Goal: Task Accomplishment & Management: Use online tool/utility

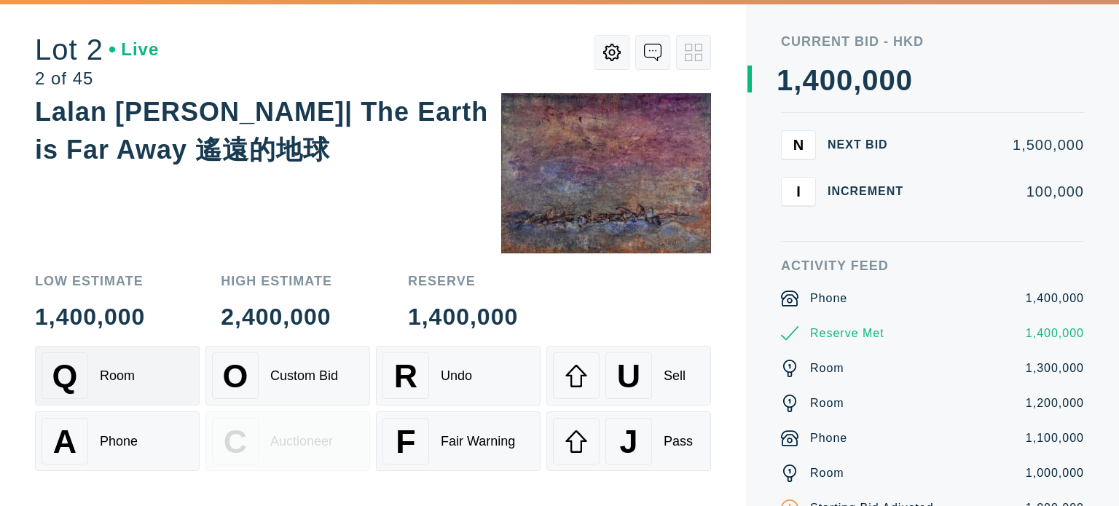
click at [93, 372] on div "Q Room" at bounding box center [118, 376] width 152 height 47
click at [86, 431] on div "A" at bounding box center [65, 441] width 47 height 47
click at [124, 381] on div "Room" at bounding box center [117, 376] width 35 height 15
click at [111, 451] on div "A Phone" at bounding box center [118, 441] width 152 height 47
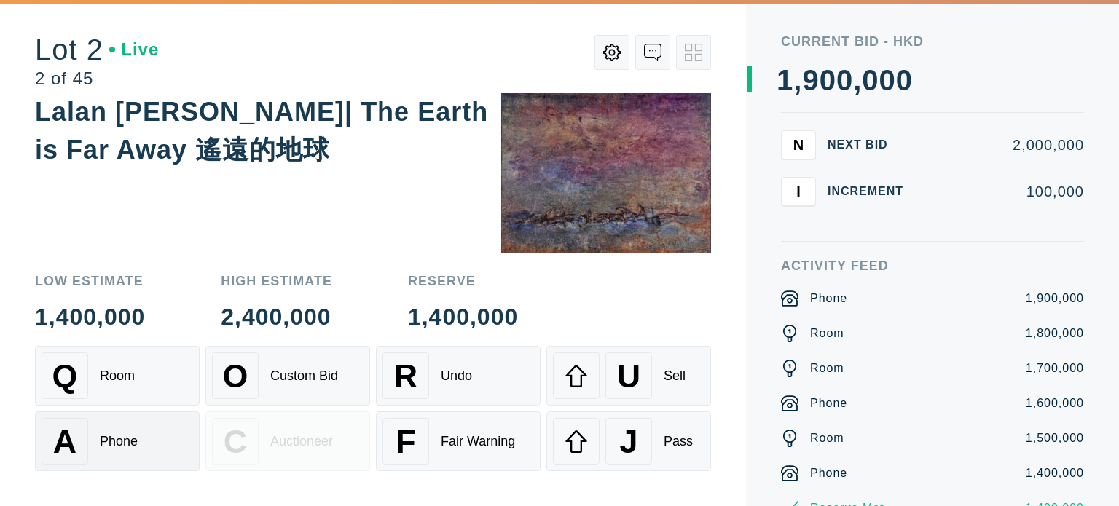
click at [111, 451] on div "A Phone" at bounding box center [118, 441] width 152 height 47
click at [142, 389] on div "Q Room" at bounding box center [118, 376] width 152 height 47
click at [133, 426] on div "A Phone" at bounding box center [118, 441] width 152 height 47
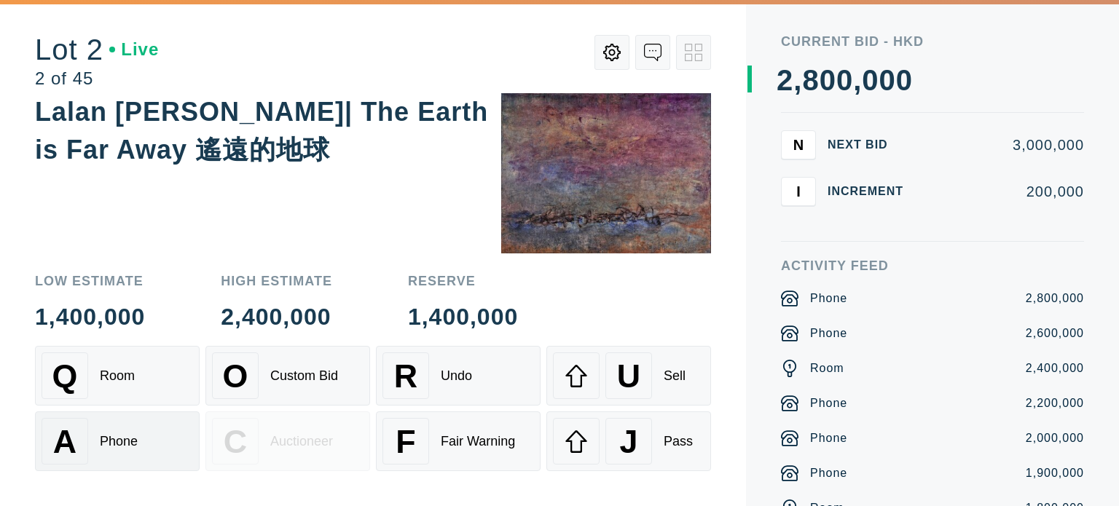
click at [133, 426] on div "A Phone" at bounding box center [118, 441] width 152 height 47
click at [146, 391] on div "Q Room" at bounding box center [118, 376] width 152 height 47
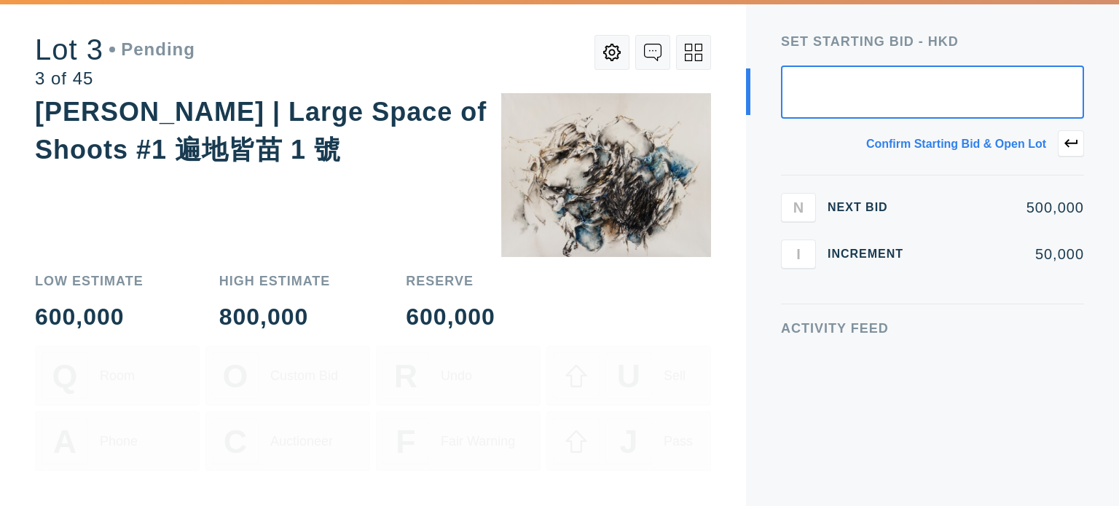
click at [1045, 66] on input "text" at bounding box center [932, 92] width 303 height 53
click at [1047, 74] on input "text" at bounding box center [932, 92] width 303 height 53
type input "1,000,000"
click at [1081, 133] on button at bounding box center [1071, 143] width 26 height 26
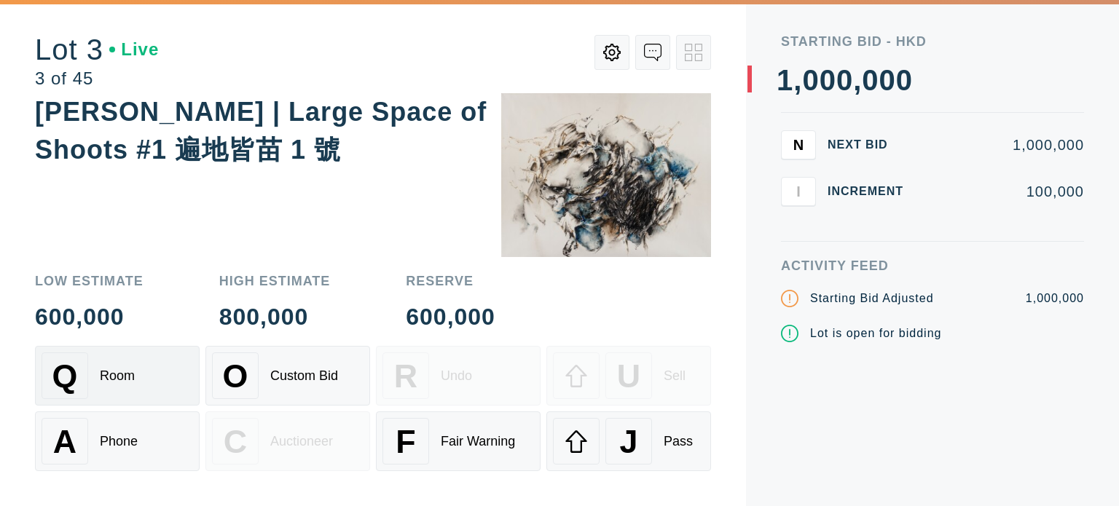
click at [122, 392] on div "Q Room" at bounding box center [118, 376] width 152 height 47
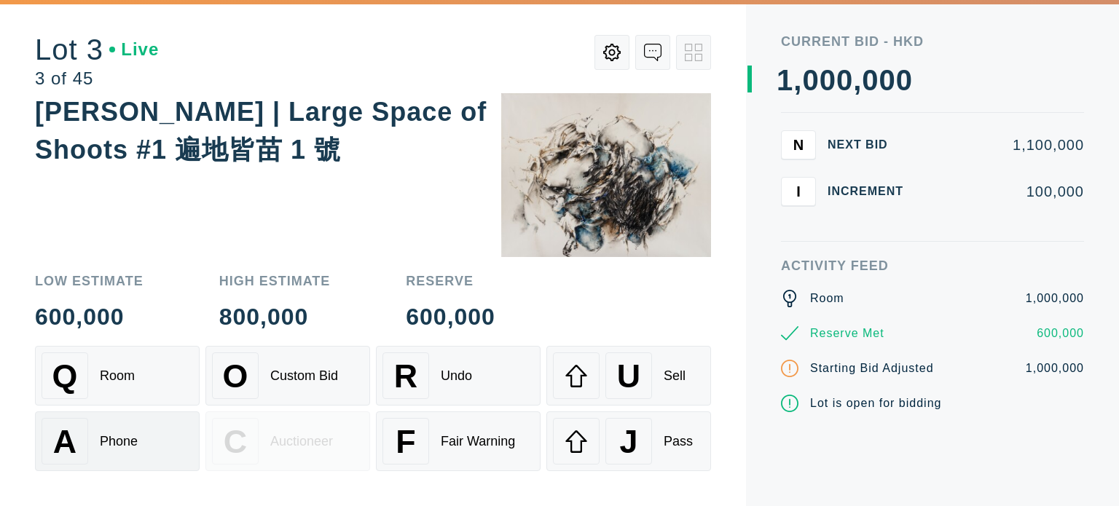
click at [122, 442] on div "Phone" at bounding box center [119, 441] width 38 height 15
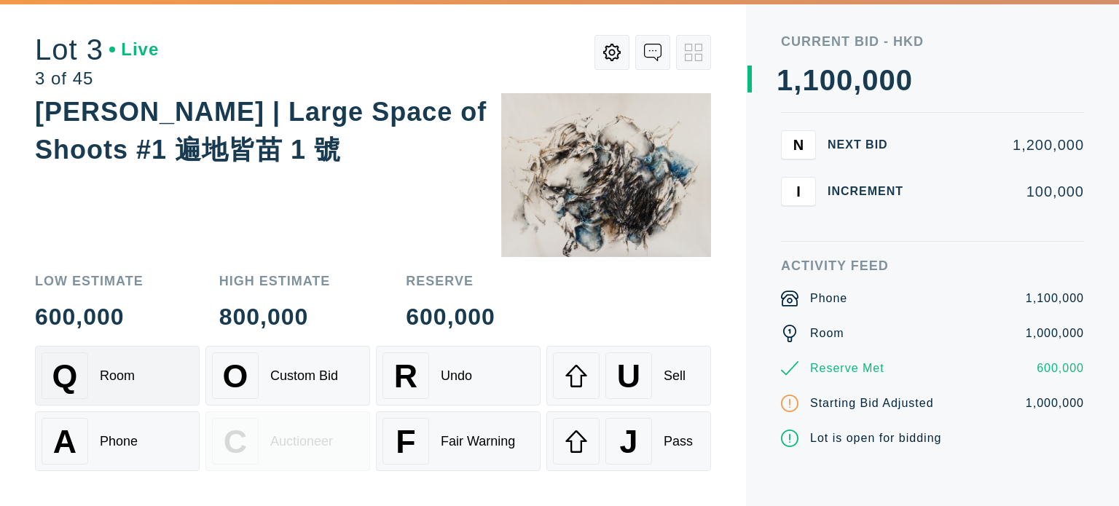
click at [91, 376] on div "Q Room" at bounding box center [118, 376] width 152 height 47
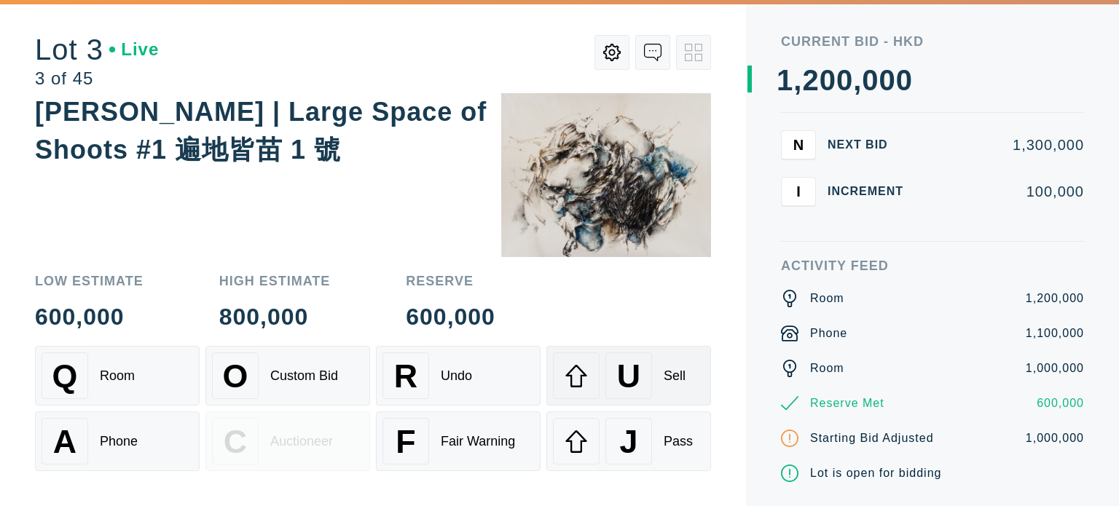
drag, startPoint x: 670, startPoint y: 431, endPoint x: 684, endPoint y: 378, distance: 55.0
click at [684, 378] on div "Q Room O Custom Bid R Undo U Sell A Phone C Auctioneer F Fair Warning J Pass" at bounding box center [373, 408] width 676 height 125
click at [684, 378] on div "Sell" at bounding box center [675, 376] width 22 height 15
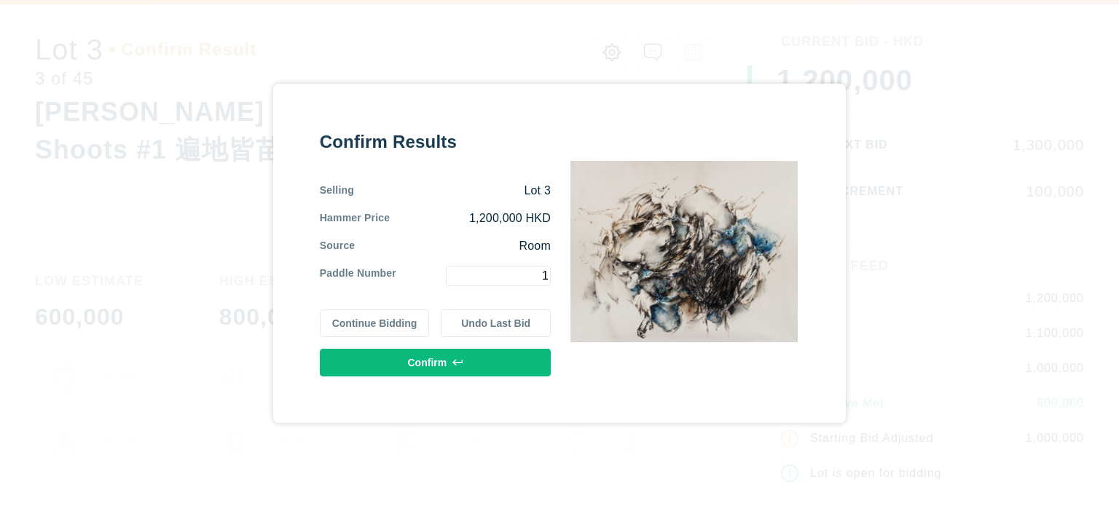
type input "1"
